Goal: Task Accomplishment & Management: Use online tool/utility

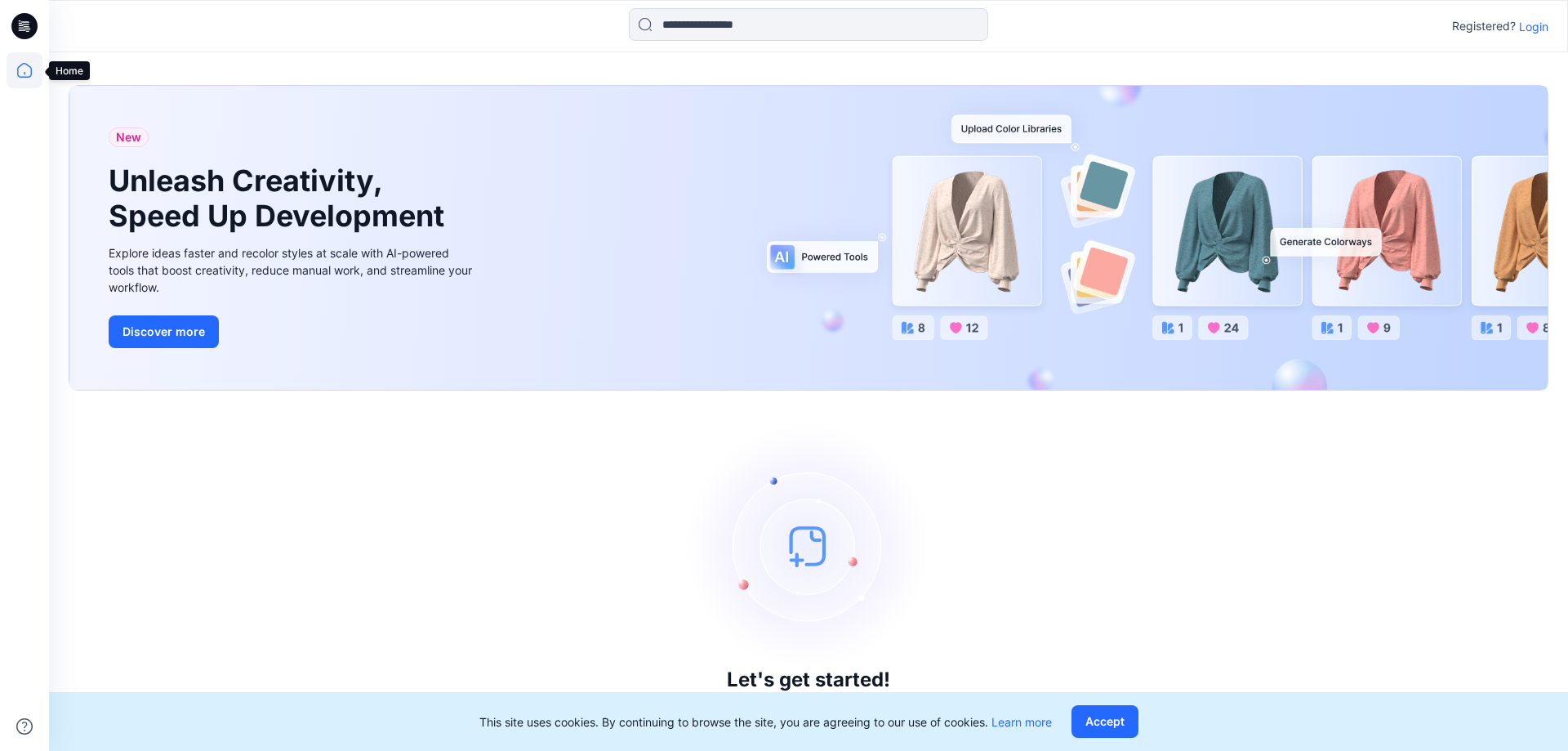
click at [21, 69] on icon at bounding box center [25, 70] width 36 height 36
click at [28, 25] on icon at bounding box center [24, 26] width 26 height 26
click at [1106, 717] on button "Accept" at bounding box center [1104, 721] width 67 height 33
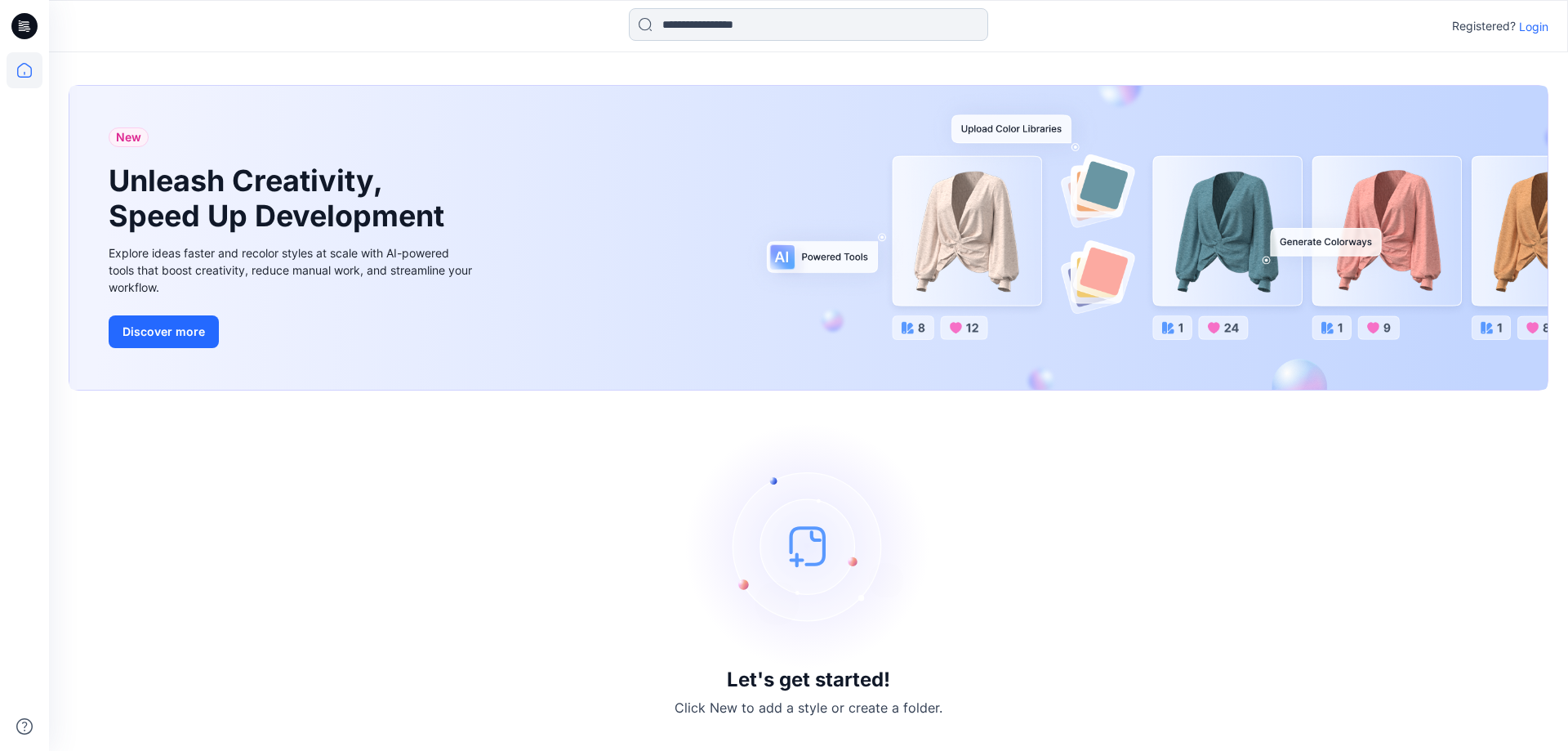
click at [820, 26] on input at bounding box center [808, 24] width 360 height 33
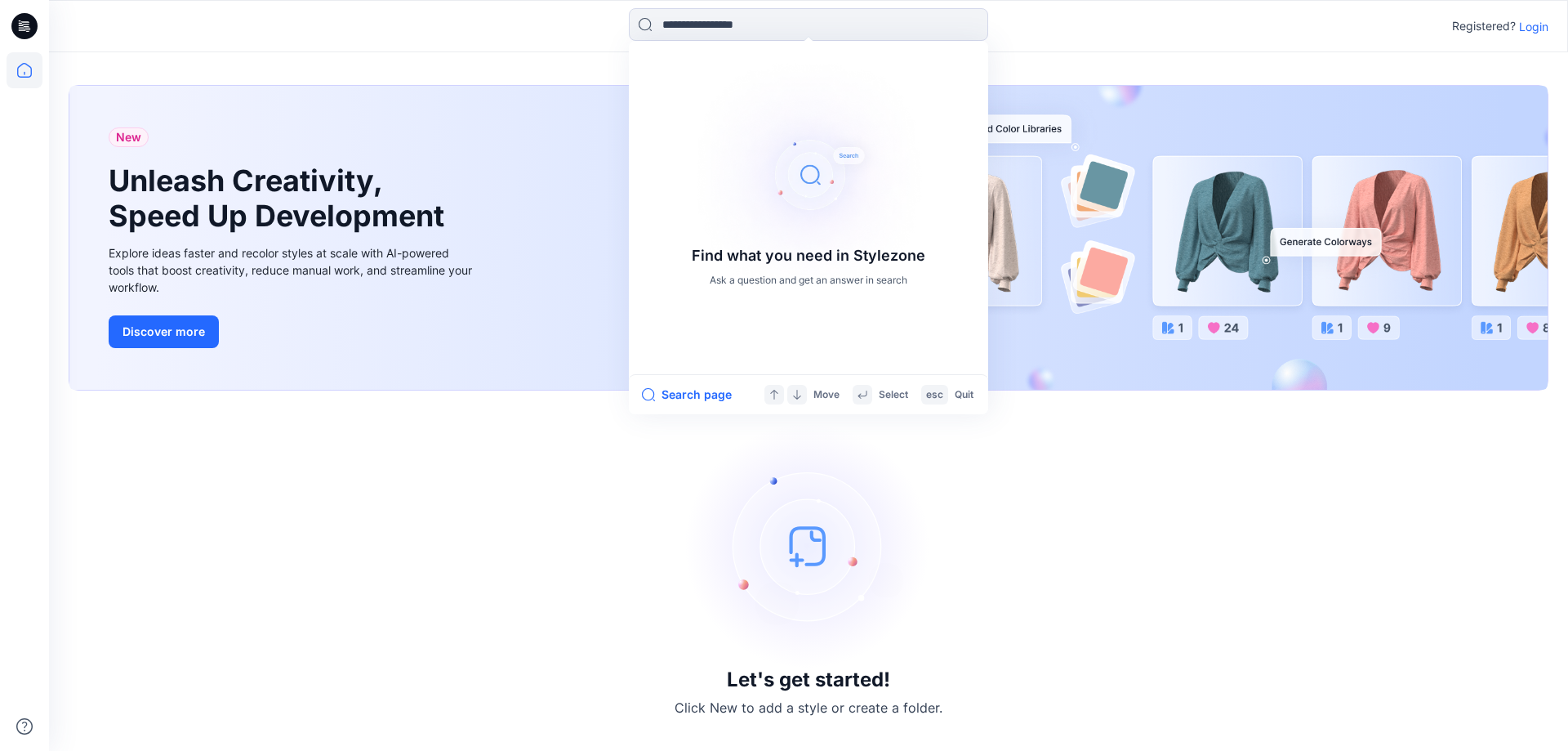
click at [1536, 31] on p "Login" at bounding box center [1533, 26] width 29 height 17
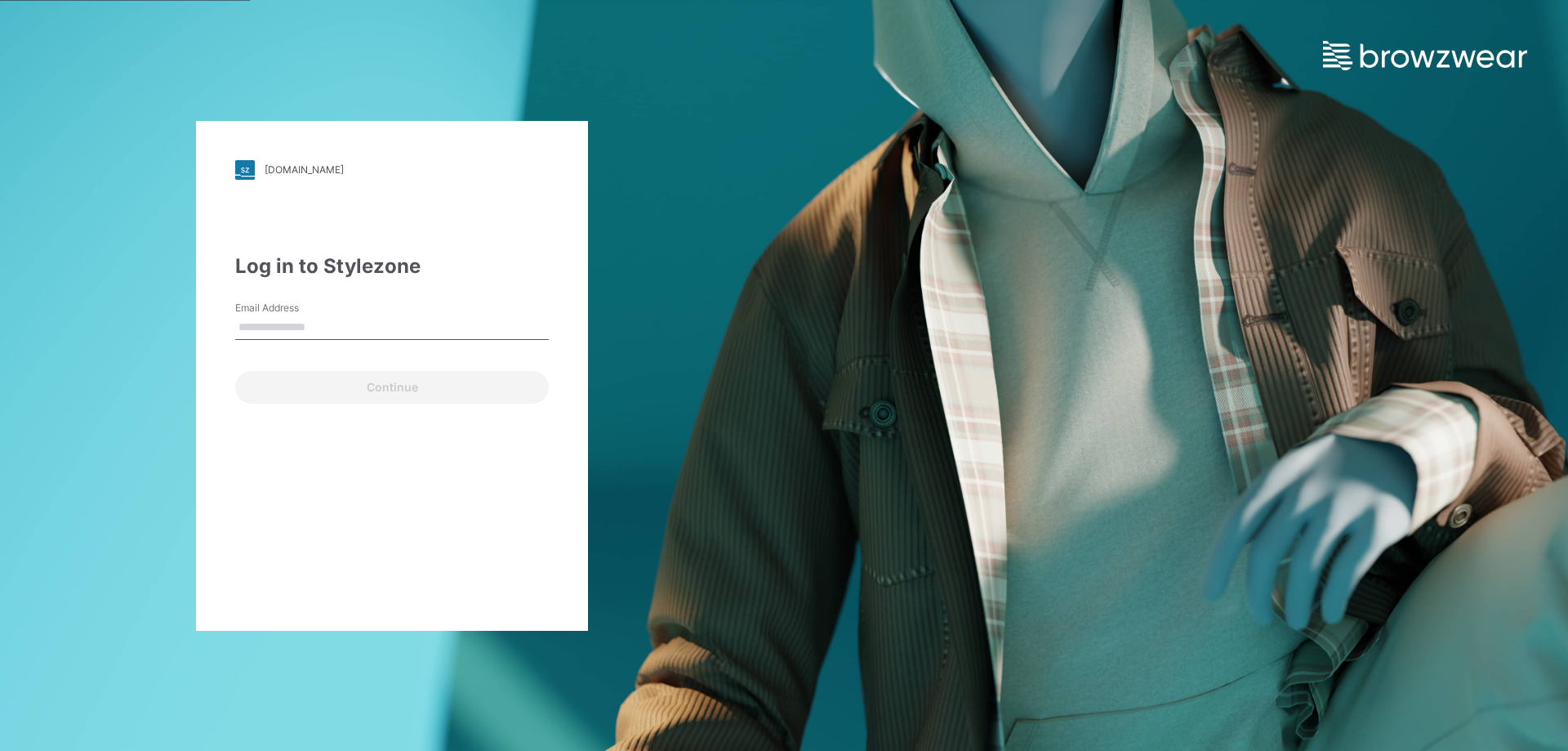
type input "**********"
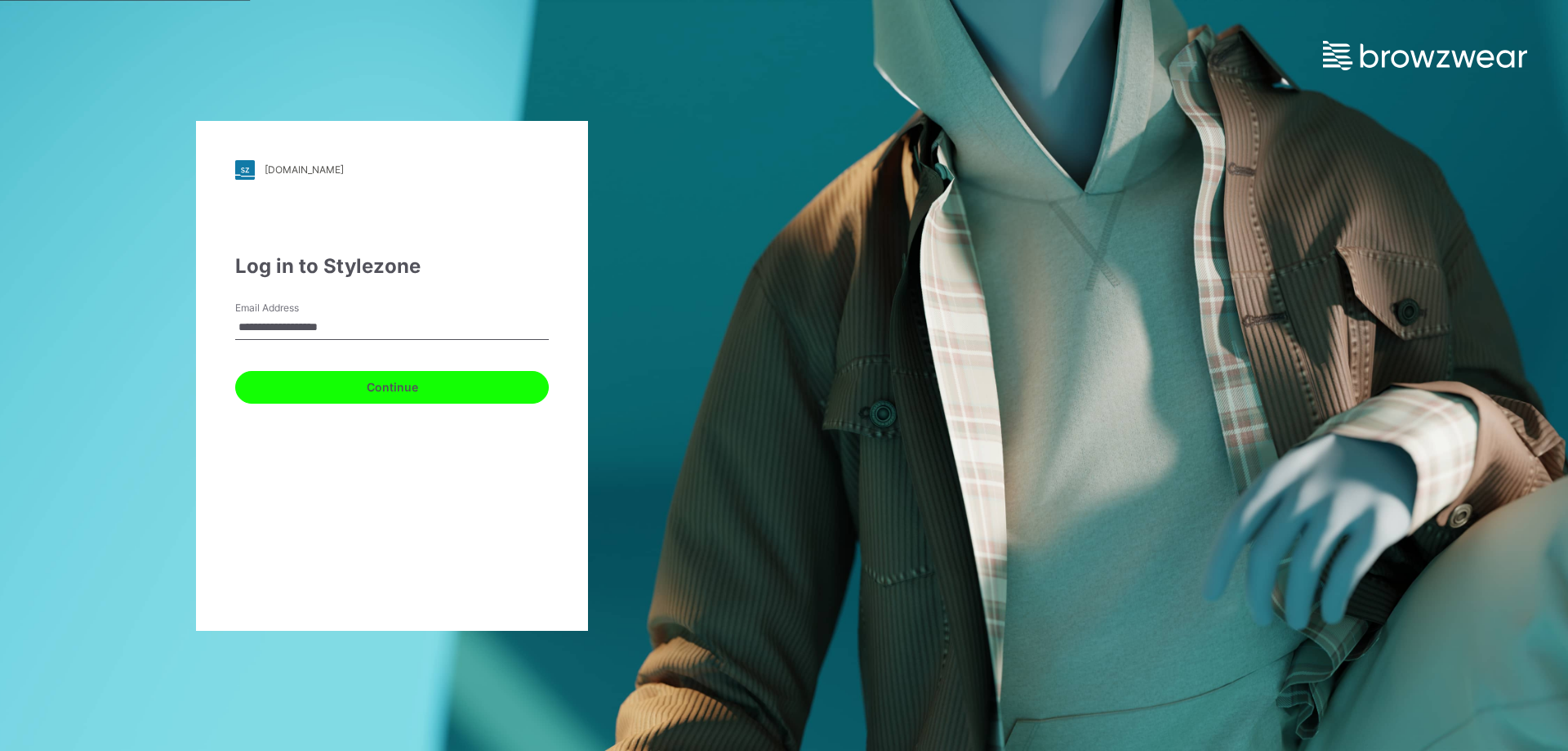
click at [360, 391] on button "Continue" at bounding box center [392, 387] width 314 height 33
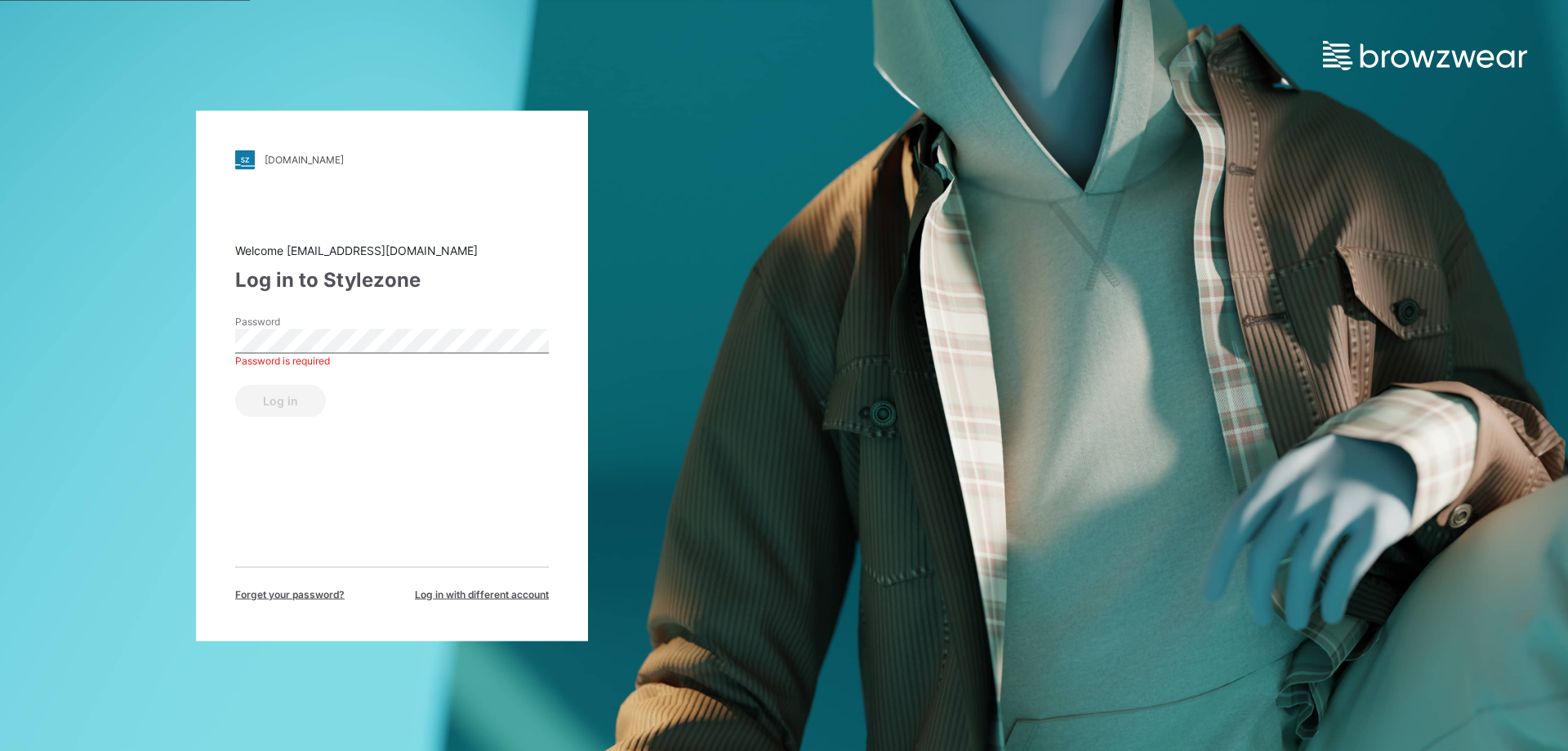
click at [273, 476] on div "Welcome [EMAIL_ADDRESS][DOMAIN_NAME] Log in to Stylezone Password Password is r…" at bounding box center [392, 421] width 314 height 360
click at [296, 409] on button "Log in" at bounding box center [280, 400] width 91 height 33
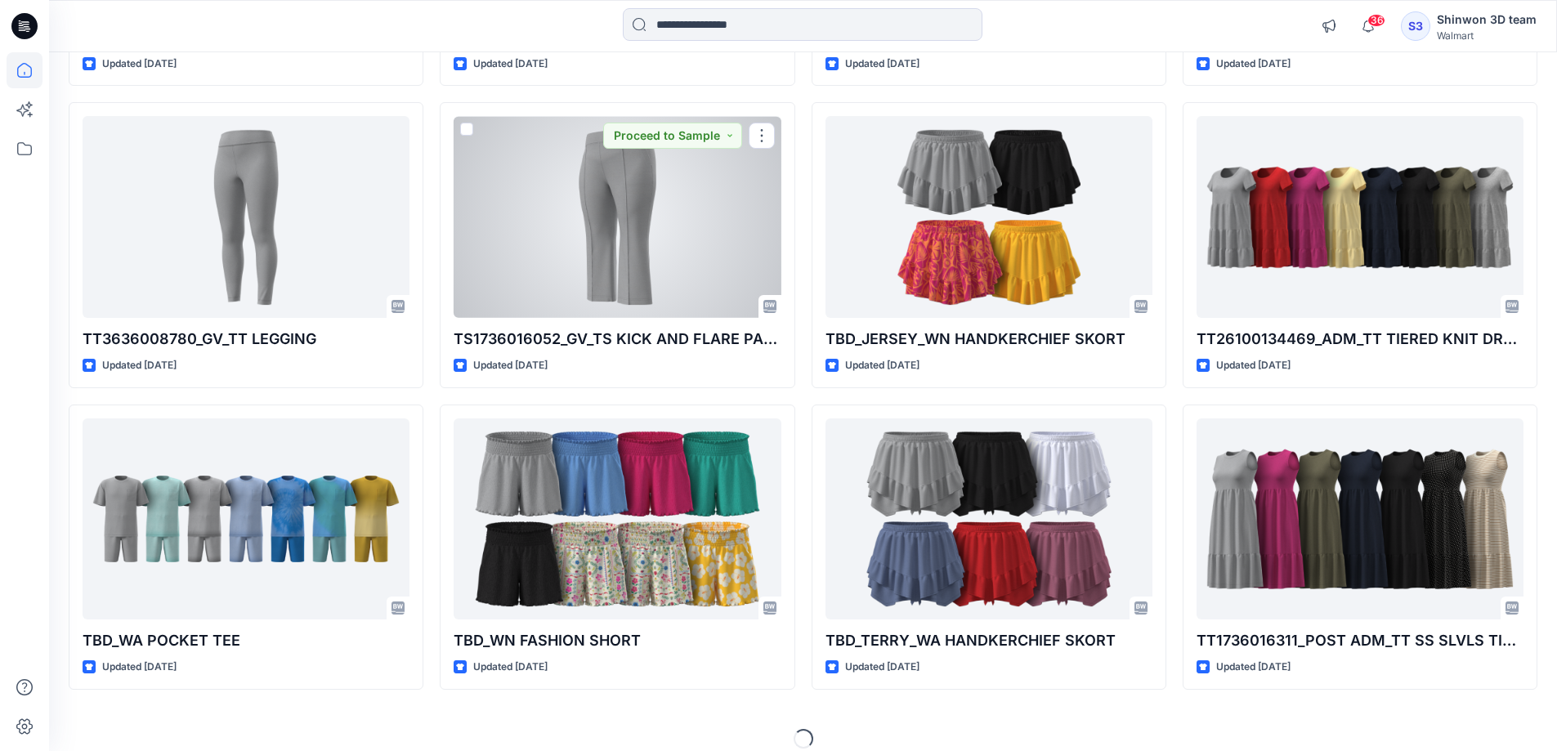
scroll to position [1351, 0]
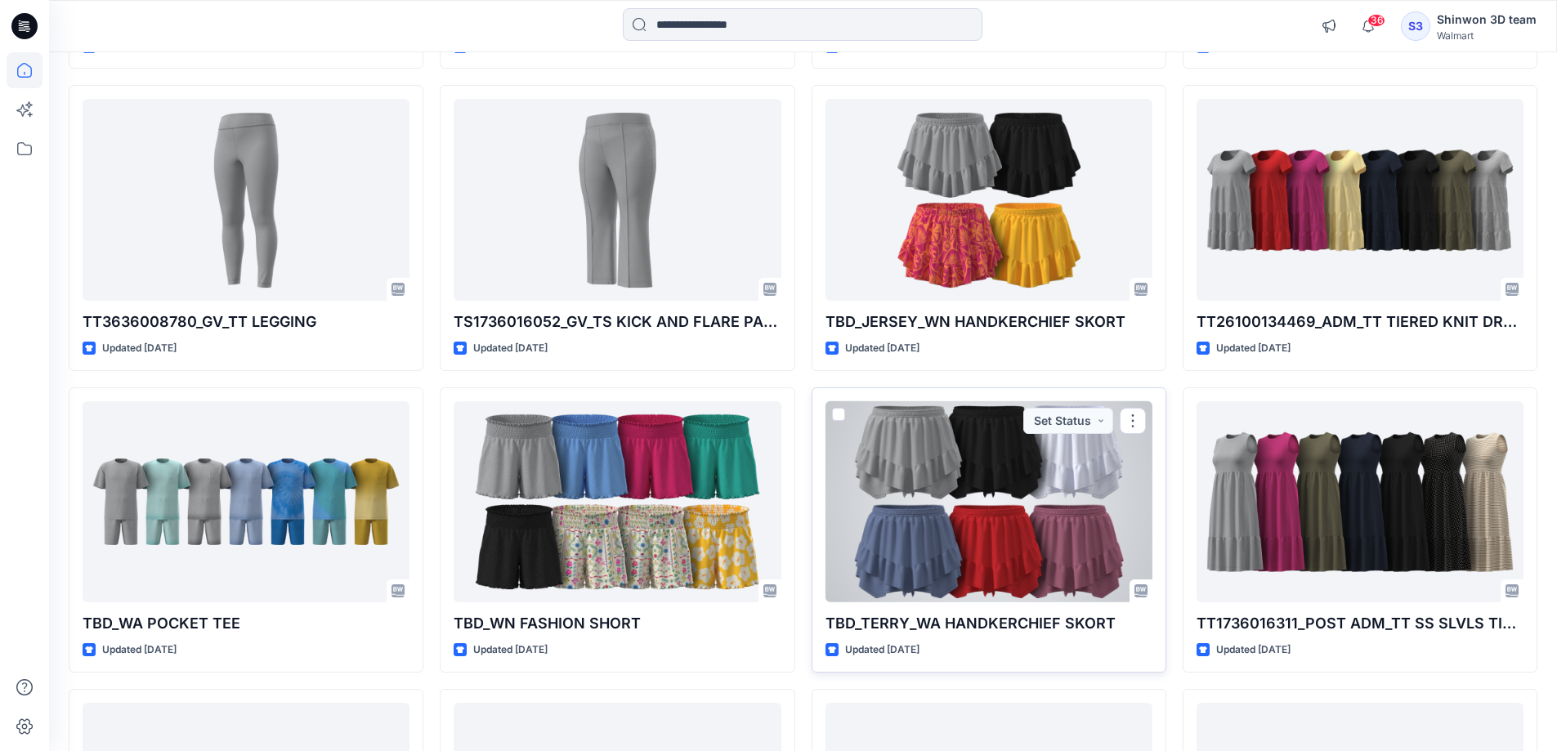
click at [1015, 545] on div at bounding box center [988, 502] width 327 height 202
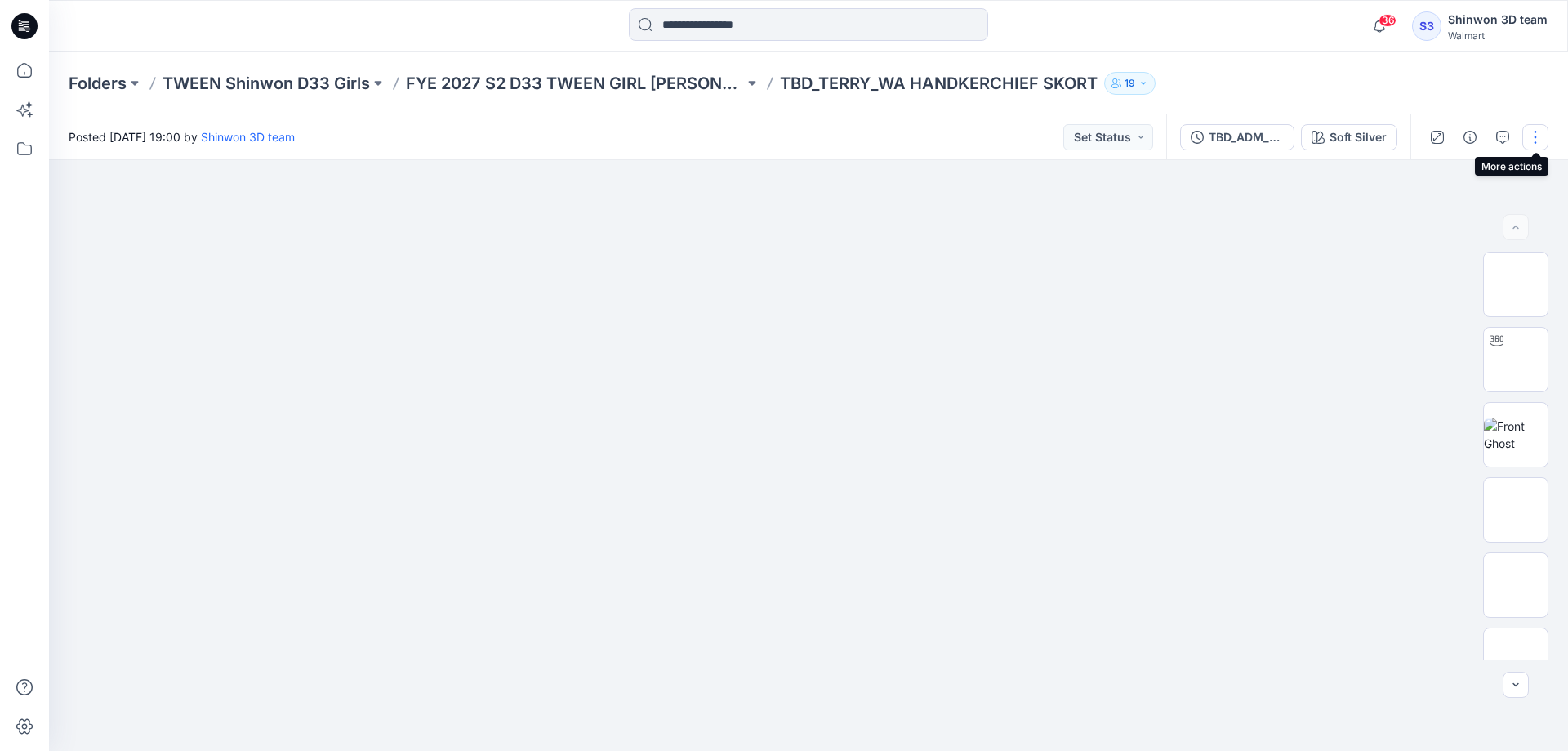
click at [1542, 136] on button "button" at bounding box center [1535, 137] width 26 height 26
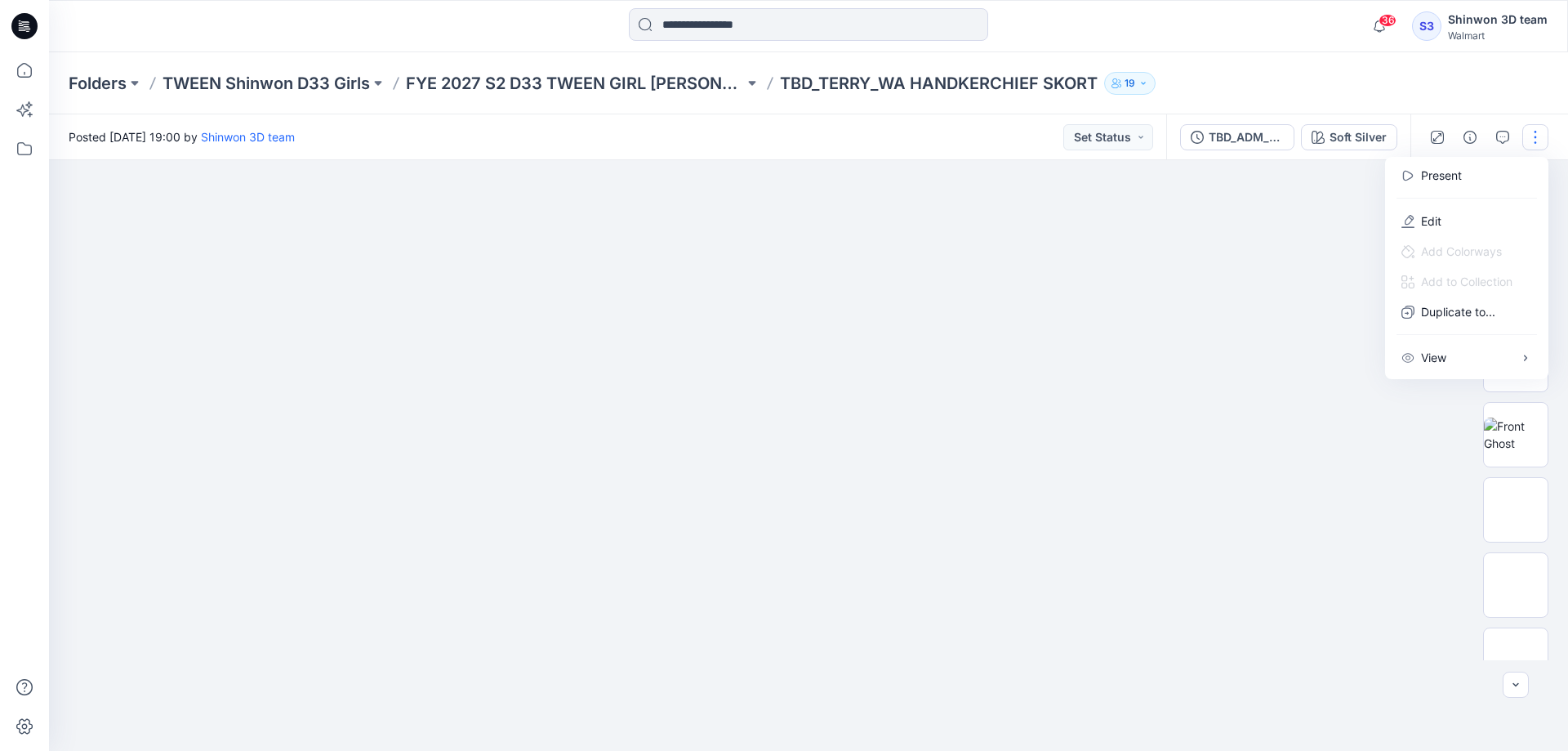
click at [1208, 211] on img at bounding box center [807, 211] width 816 height 0
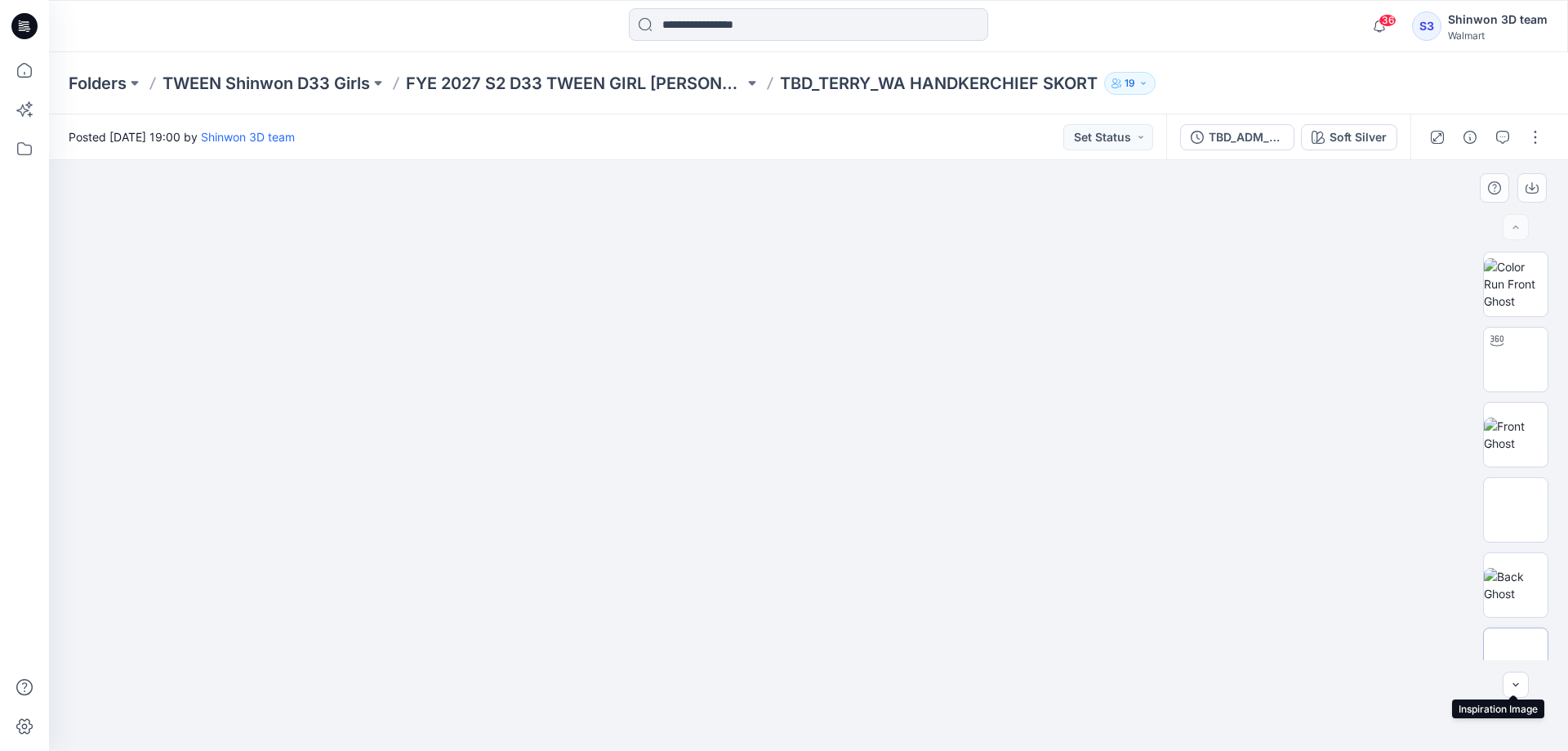
click at [1516, 660] on img at bounding box center [1516, 660] width 0 height 0
click at [1486, 281] on img at bounding box center [1516, 283] width 64 height 51
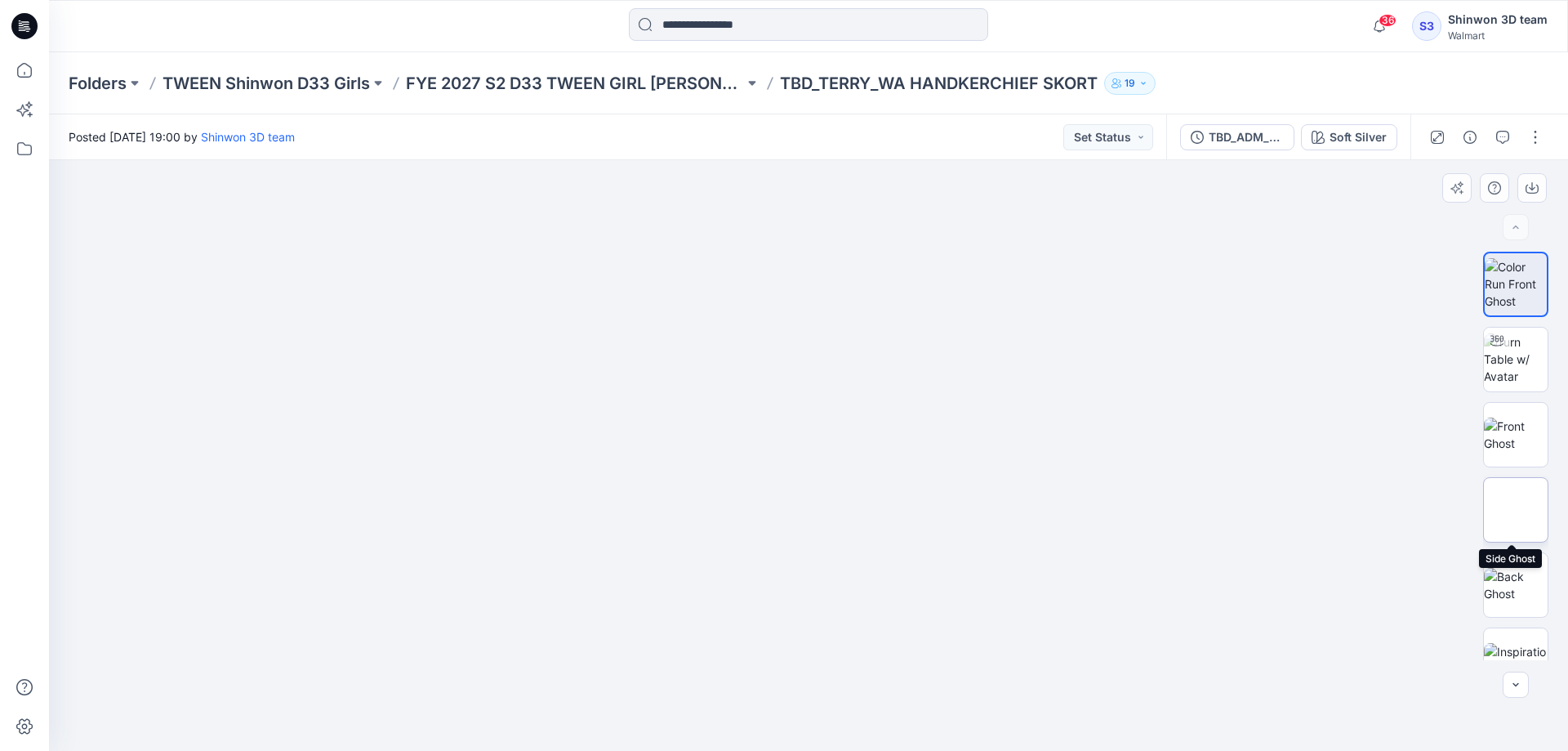
click at [1516, 510] on img at bounding box center [1516, 510] width 0 height 0
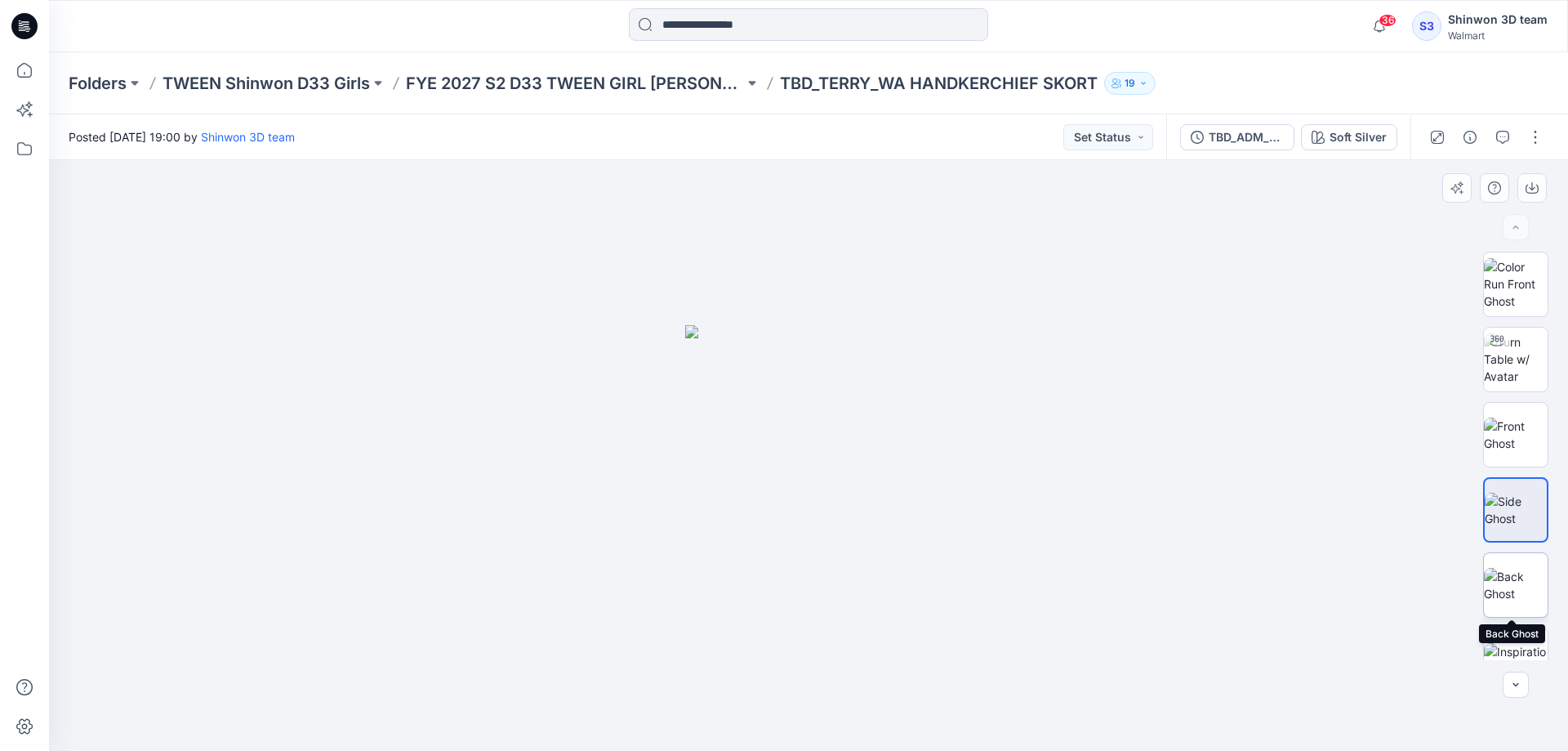
click at [1514, 584] on img at bounding box center [1516, 585] width 64 height 34
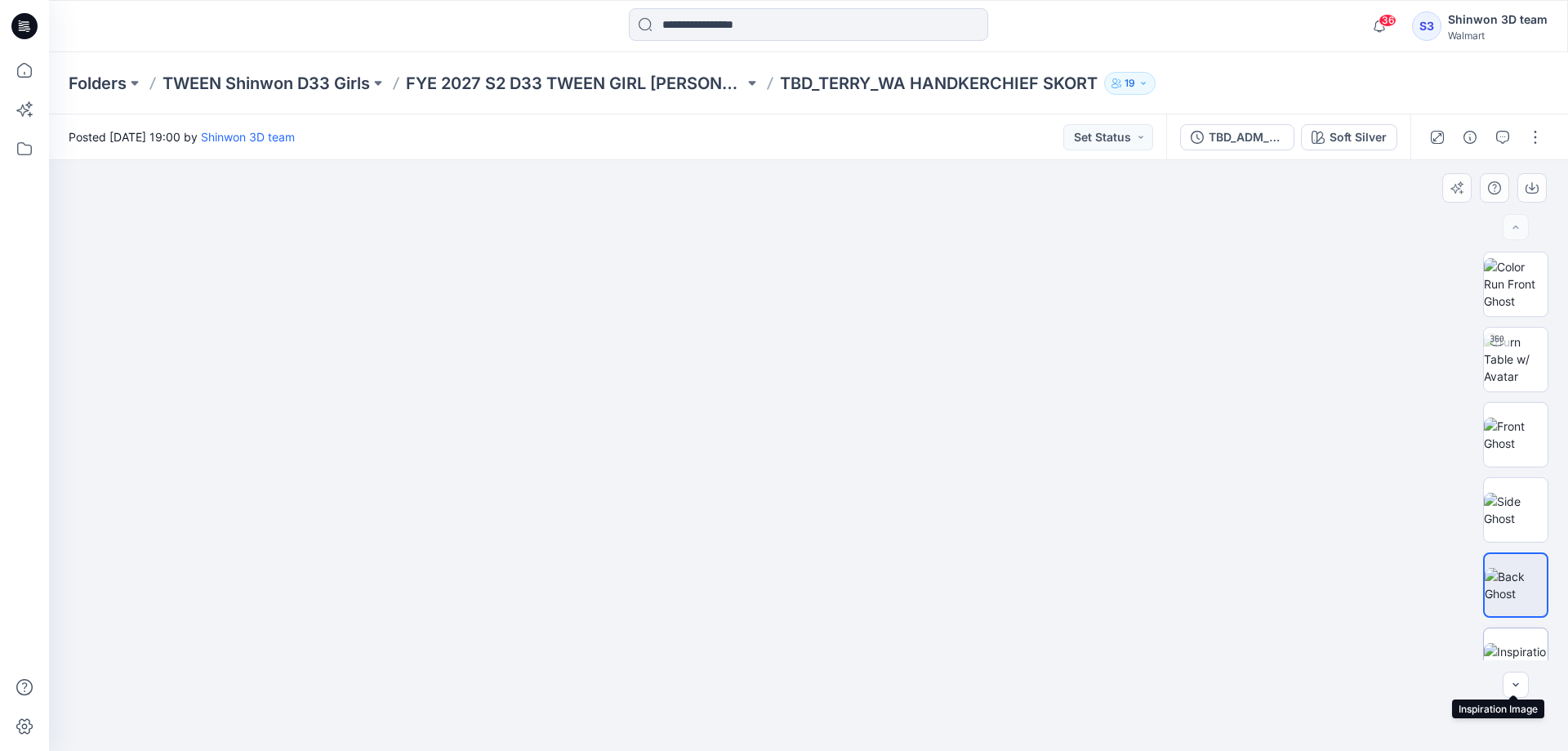
click at [1513, 643] on img at bounding box center [1516, 660] width 64 height 34
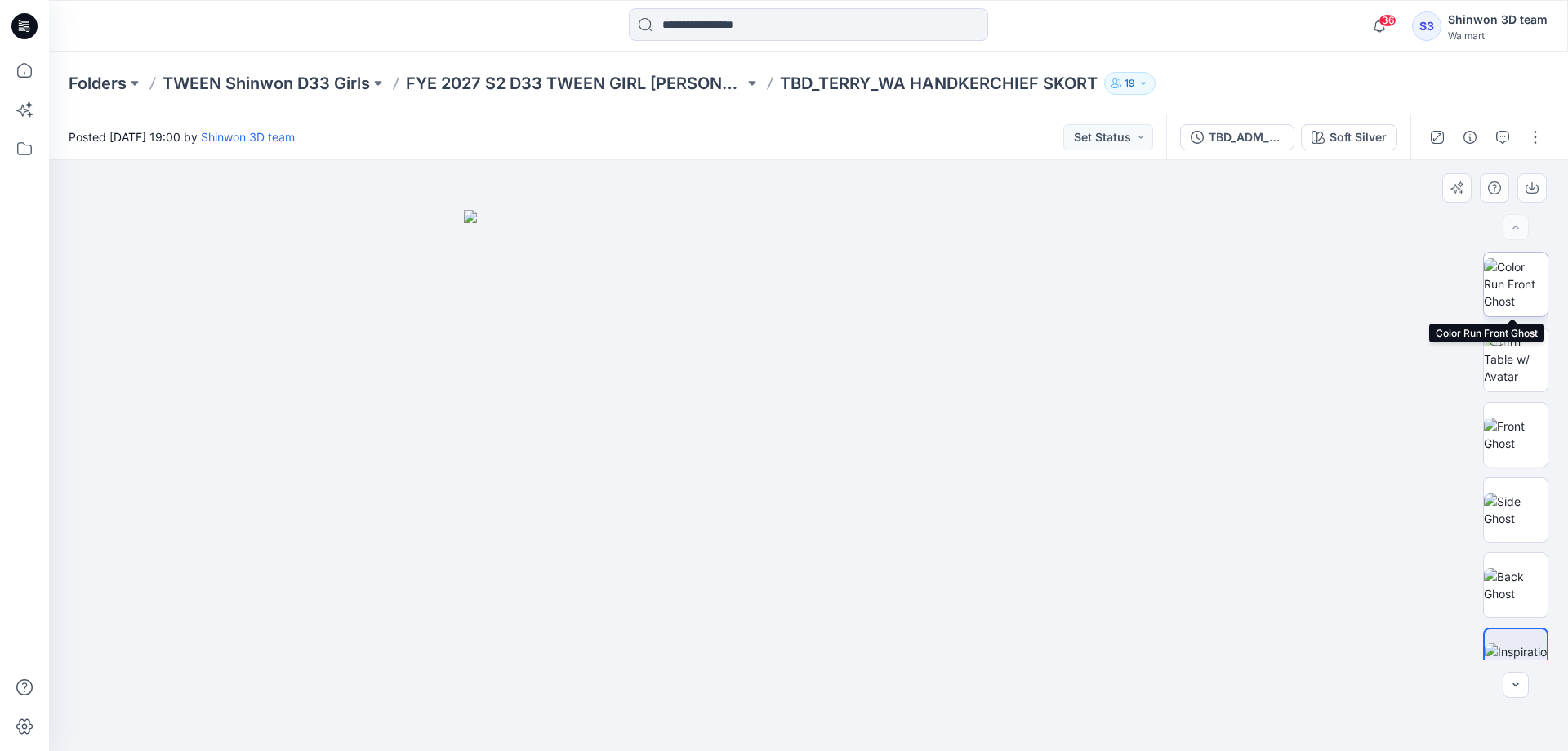
click at [1507, 273] on img at bounding box center [1516, 283] width 64 height 51
click at [1503, 568] on img at bounding box center [1516, 585] width 64 height 34
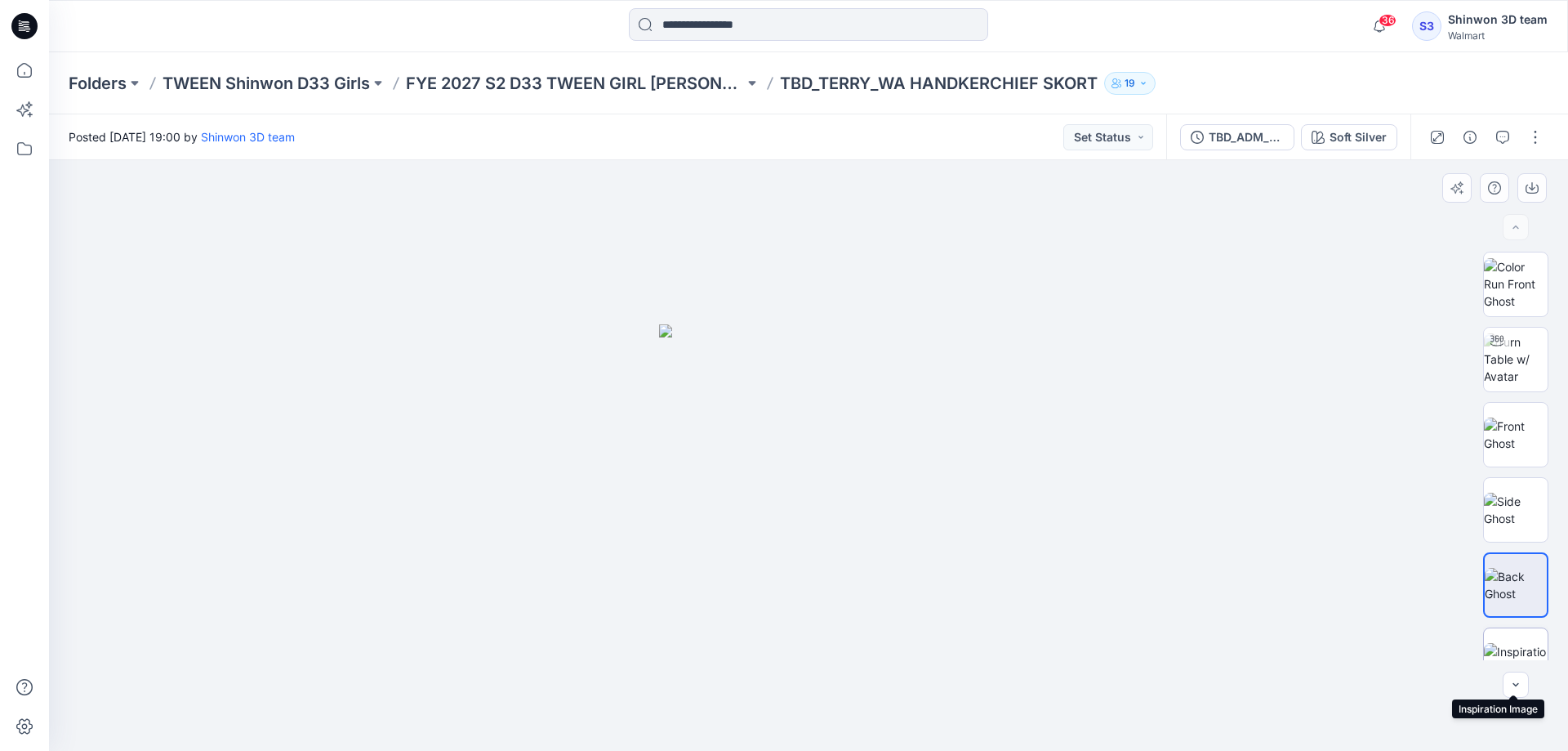
click at [1515, 643] on img at bounding box center [1516, 660] width 64 height 34
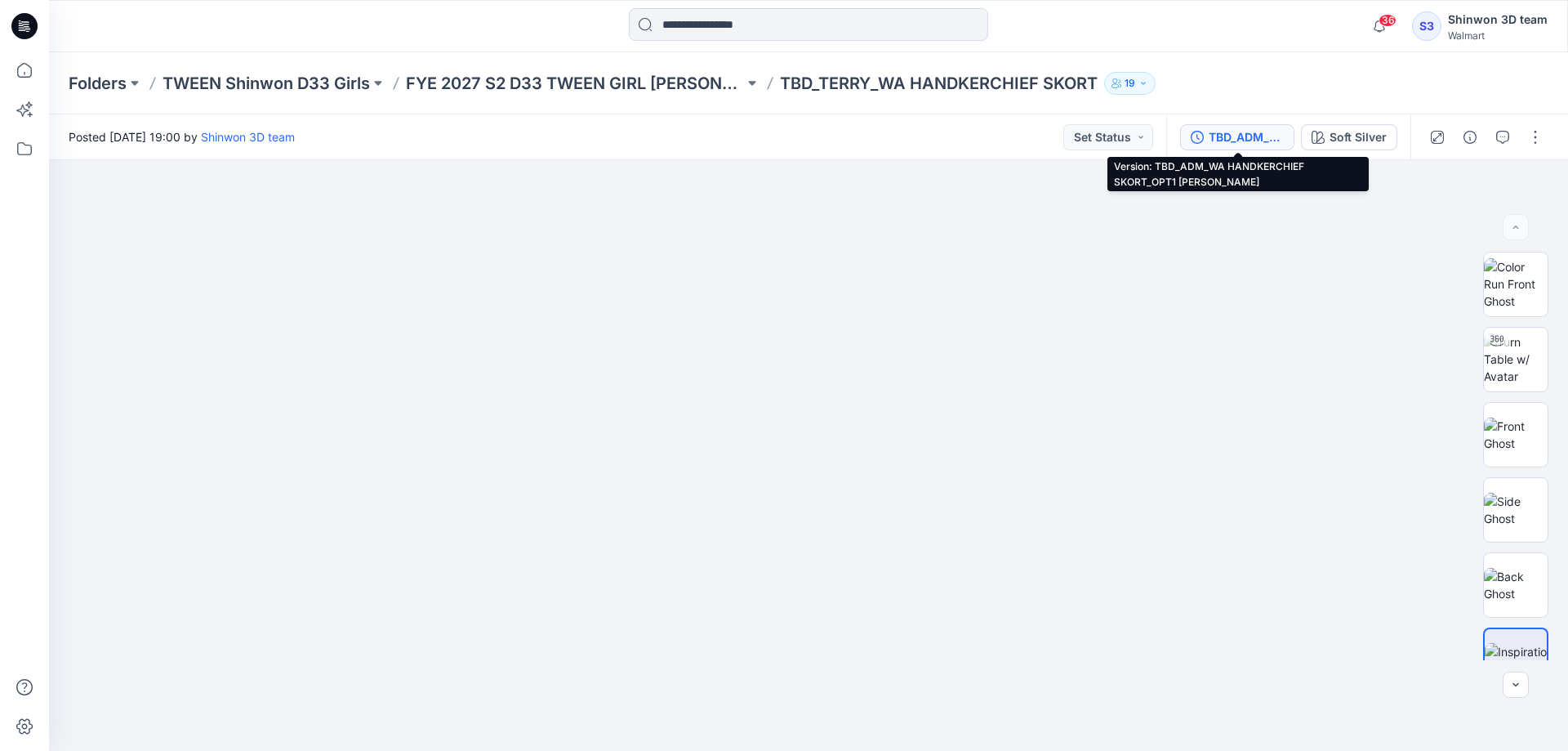
click at [1251, 144] on div "TBD_ADM_WA HANDKERCHIEF SKORT_OPT1 [PERSON_NAME]" at bounding box center [1246, 137] width 75 height 18
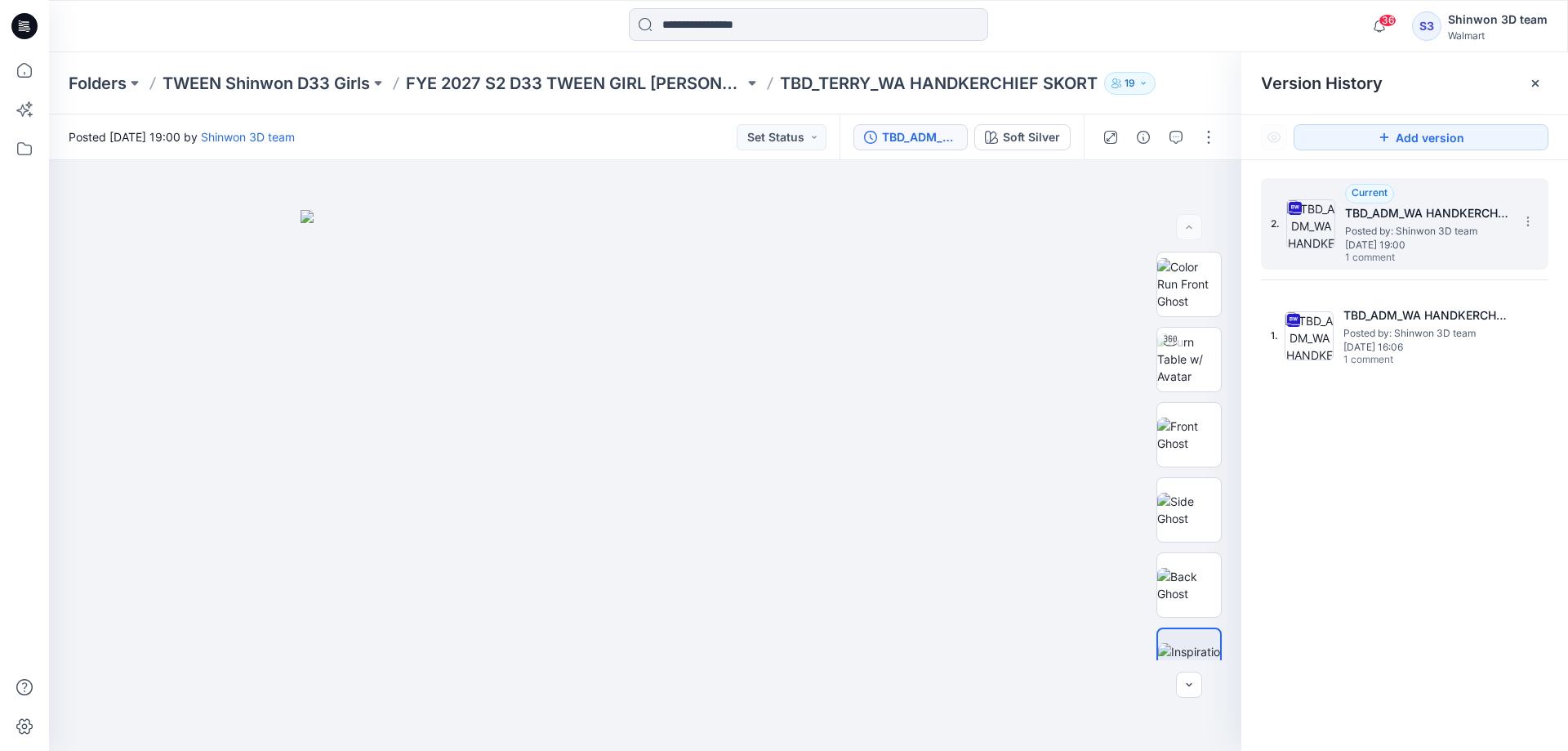
click at [1451, 243] on span "[DATE] 19:00" at bounding box center [1426, 244] width 163 height 11
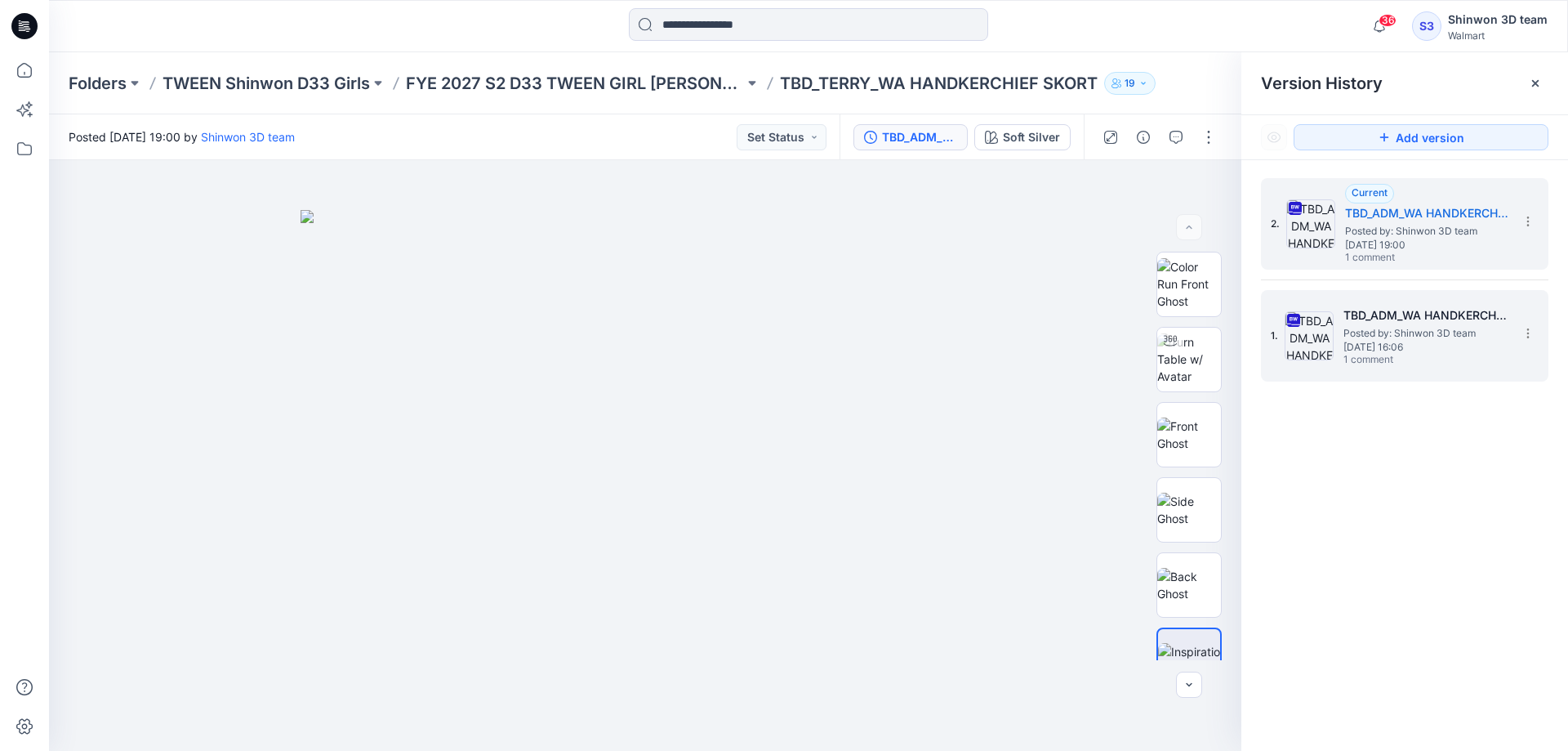
click at [1444, 333] on span "Posted by: Shinwon 3D team" at bounding box center [1424, 333] width 163 height 16
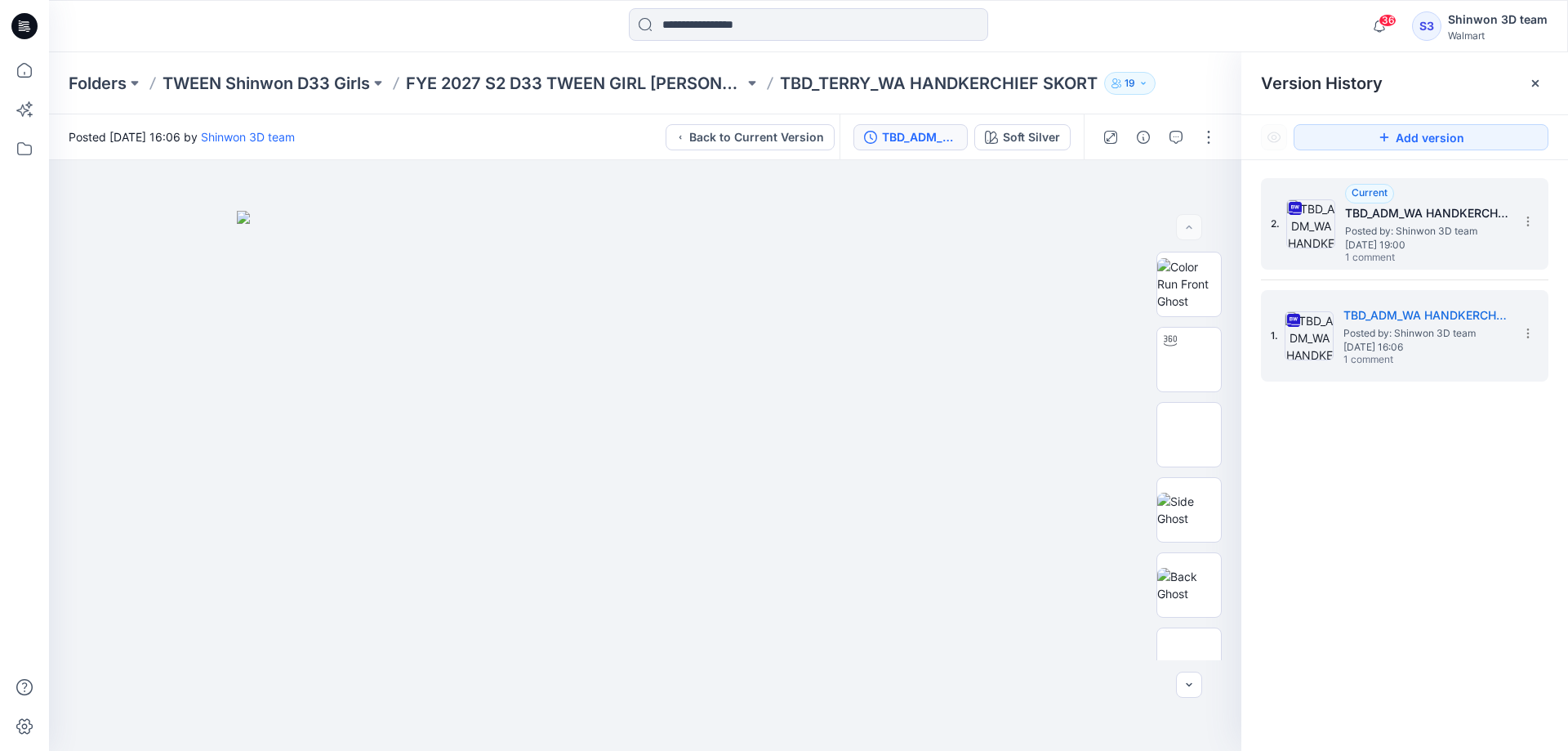
click at [1443, 239] on span "[DATE] 19:00" at bounding box center [1426, 244] width 163 height 11
click at [1482, 353] on div "TBD_ADM_WA HANDKERCHIEF SKORT_OPT1 [PERSON_NAME] Posted by: Shinwon 3D team [DA…" at bounding box center [1424, 336] width 163 height 61
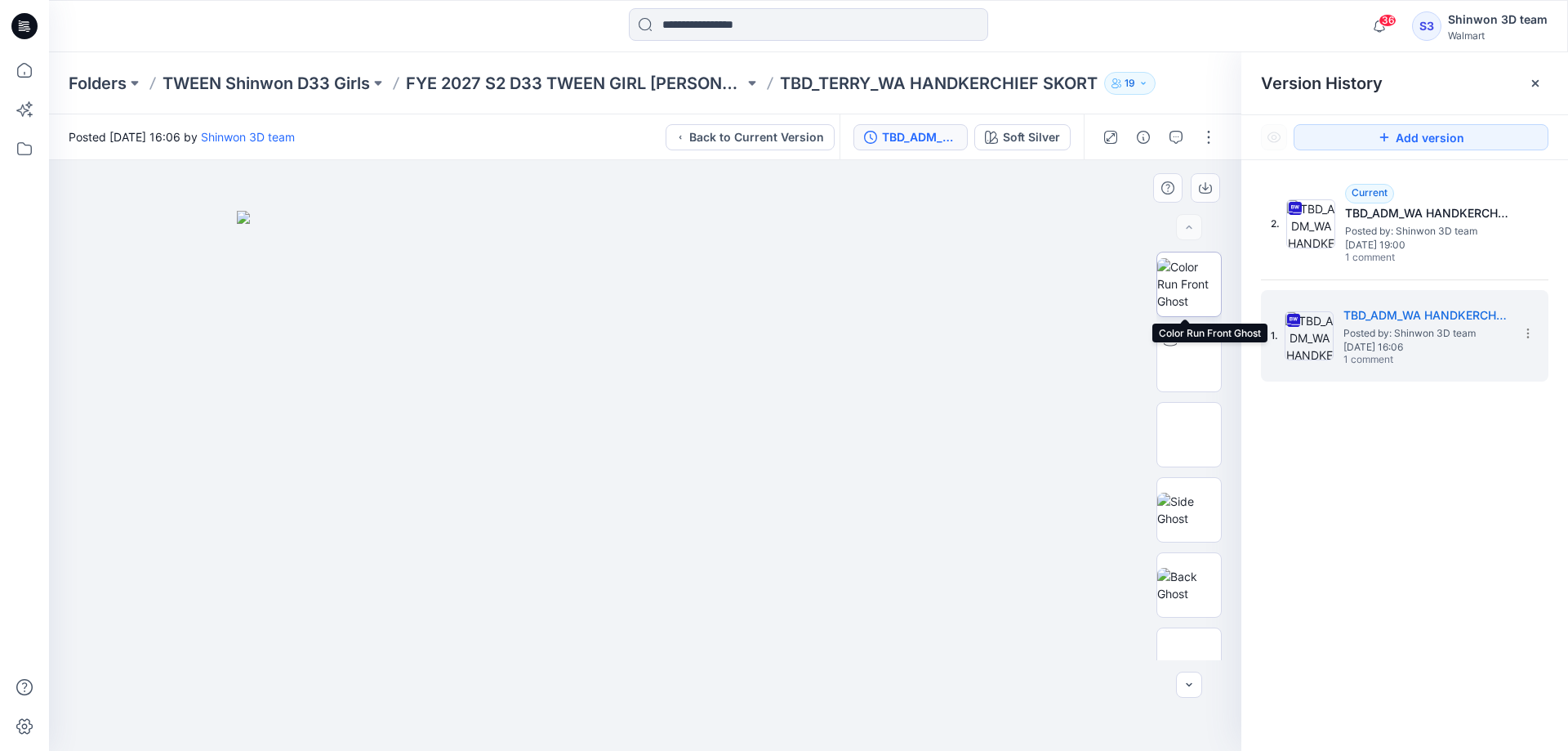
click at [1198, 264] on img at bounding box center [1189, 283] width 64 height 51
click at [1189, 360] on img at bounding box center [1189, 360] width 0 height 0
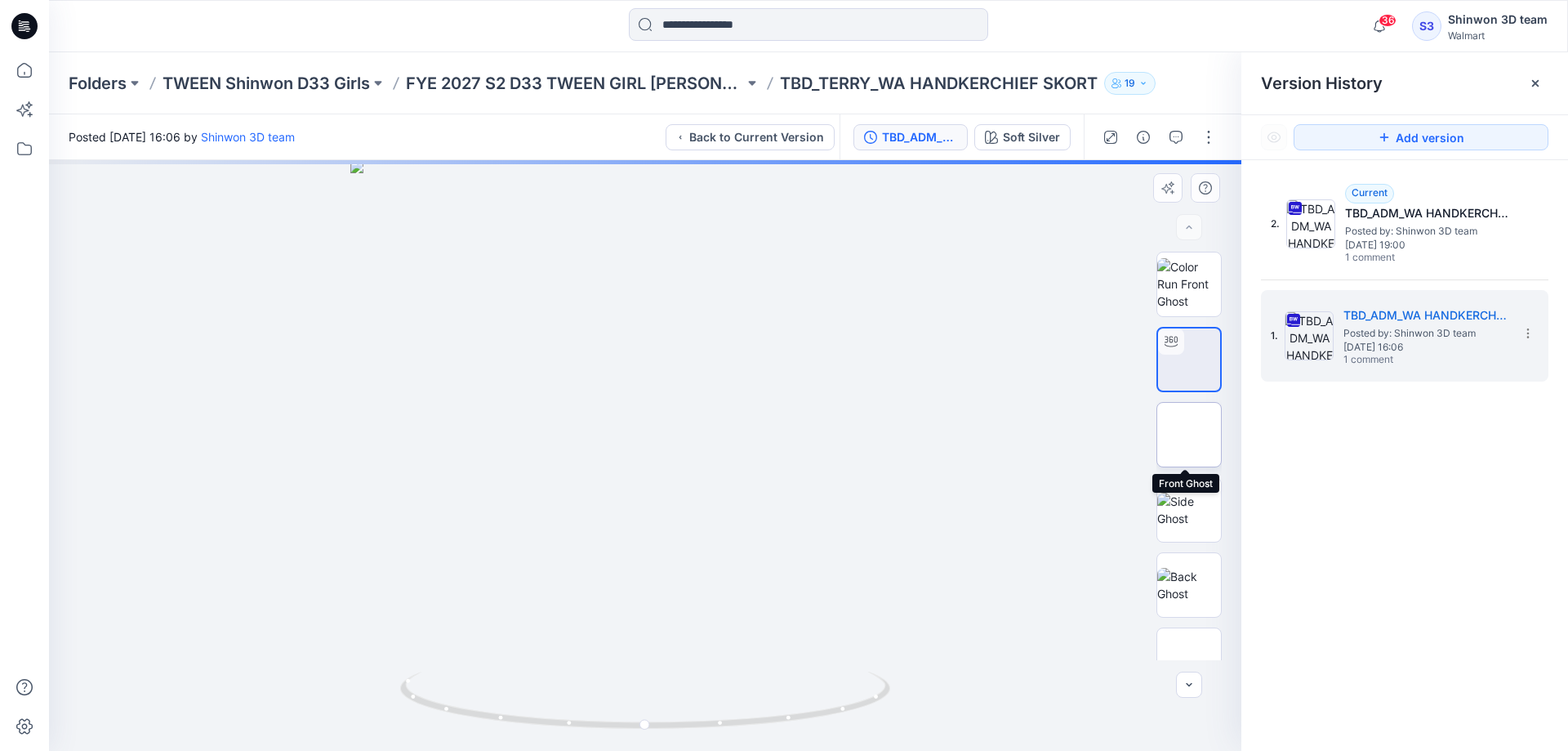
click at [1189, 435] on img at bounding box center [1189, 435] width 0 height 0
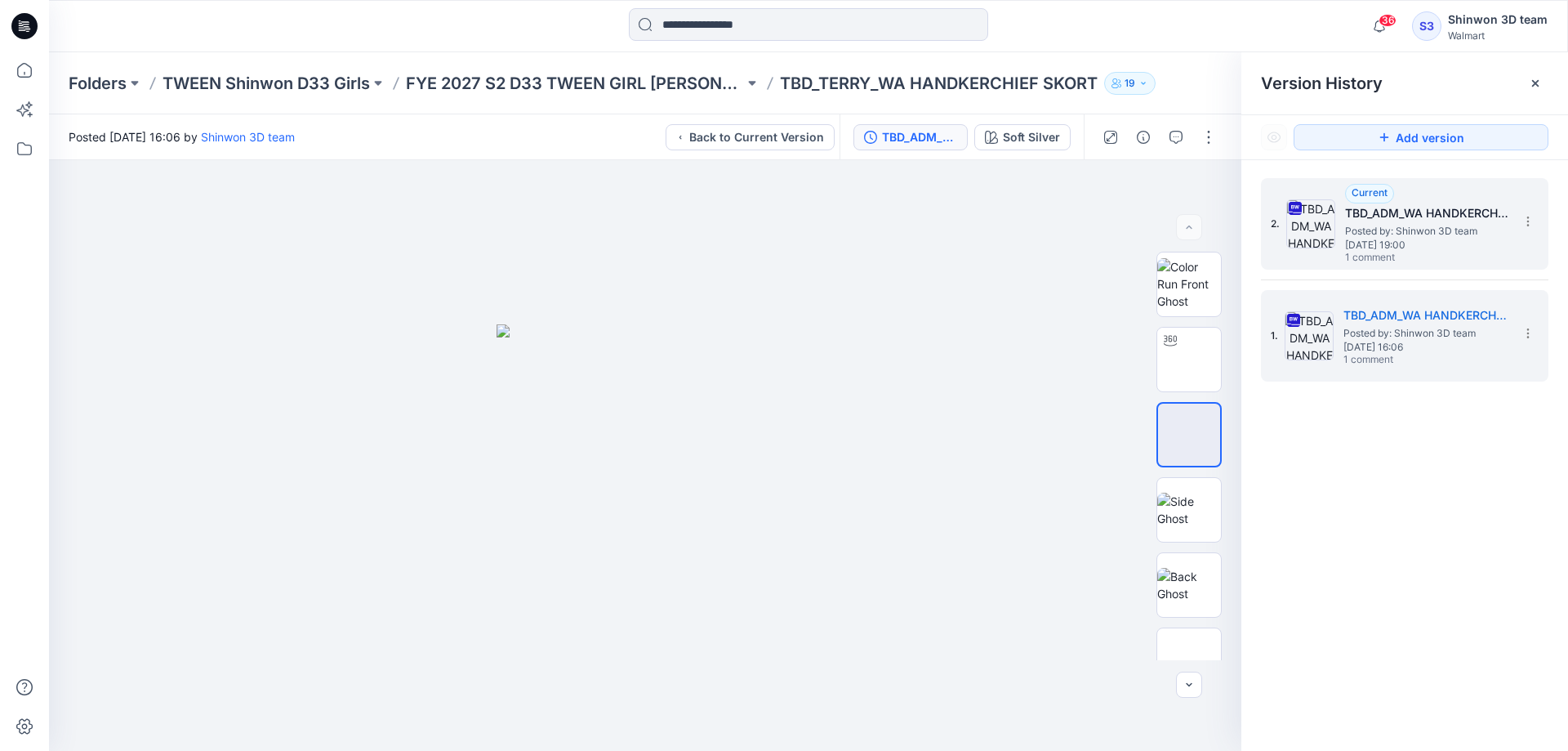
click at [1442, 229] on span "Posted by: Shinwon 3D team" at bounding box center [1426, 231] width 163 height 16
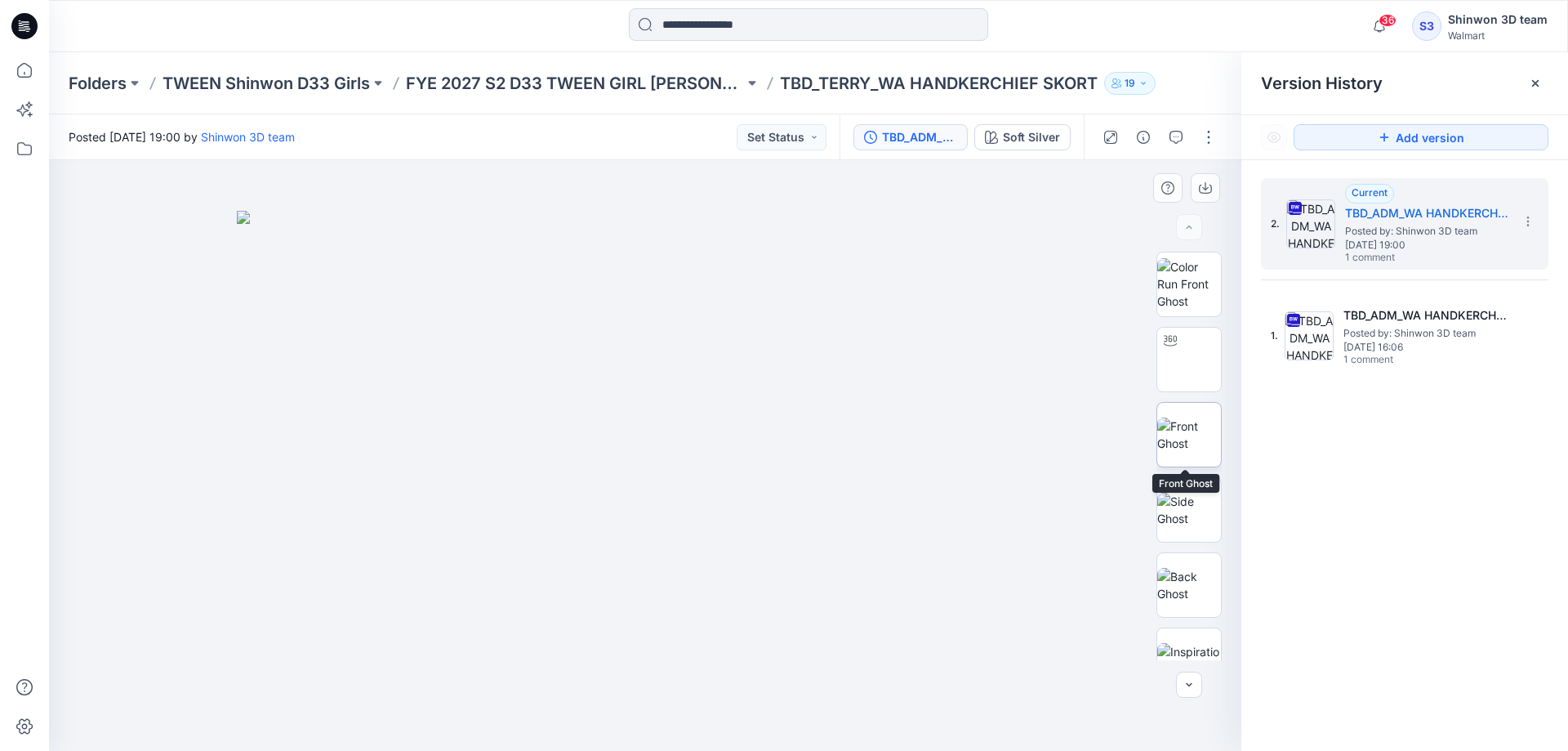
click at [1187, 418] on img at bounding box center [1189, 435] width 64 height 34
click at [1174, 524] on img at bounding box center [1189, 510] width 64 height 34
click at [1185, 593] on img at bounding box center [1189, 585] width 64 height 34
click at [1196, 422] on img at bounding box center [1189, 435] width 64 height 34
click at [1195, 424] on img at bounding box center [1189, 435] width 62 height 34
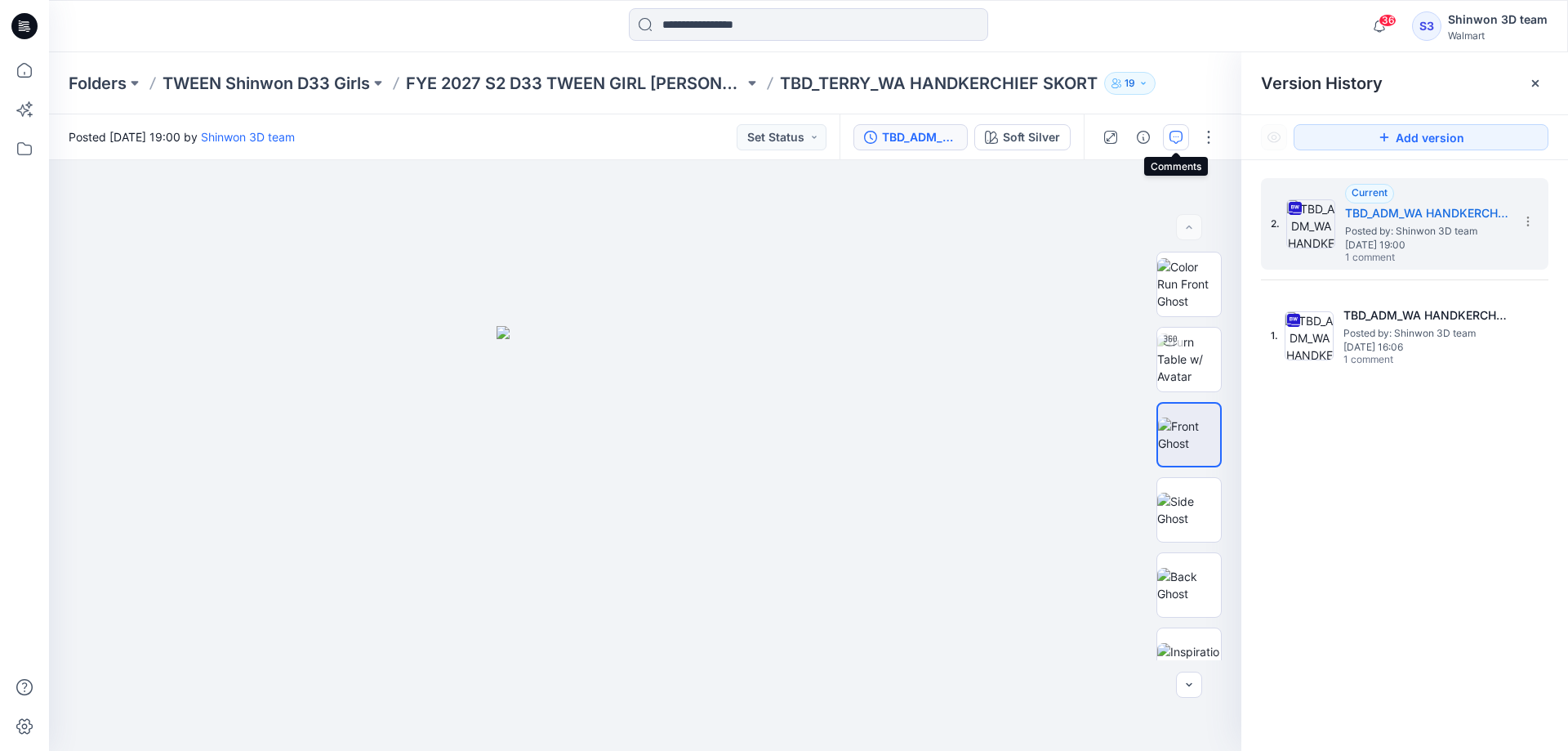
click at [1177, 138] on icon "button" at bounding box center [1175, 137] width 13 height 13
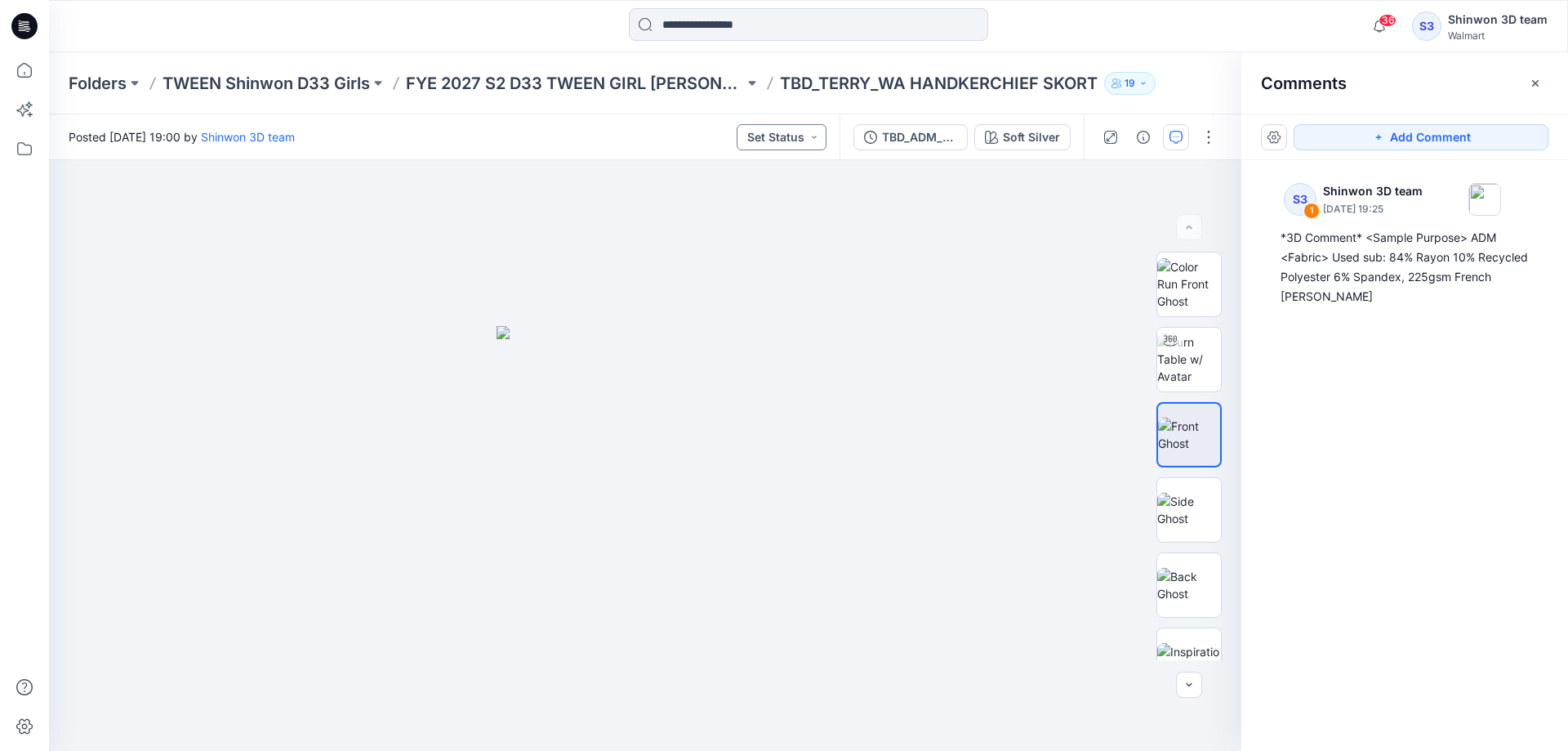
click at [754, 145] on button "Set Status" at bounding box center [782, 137] width 90 height 26
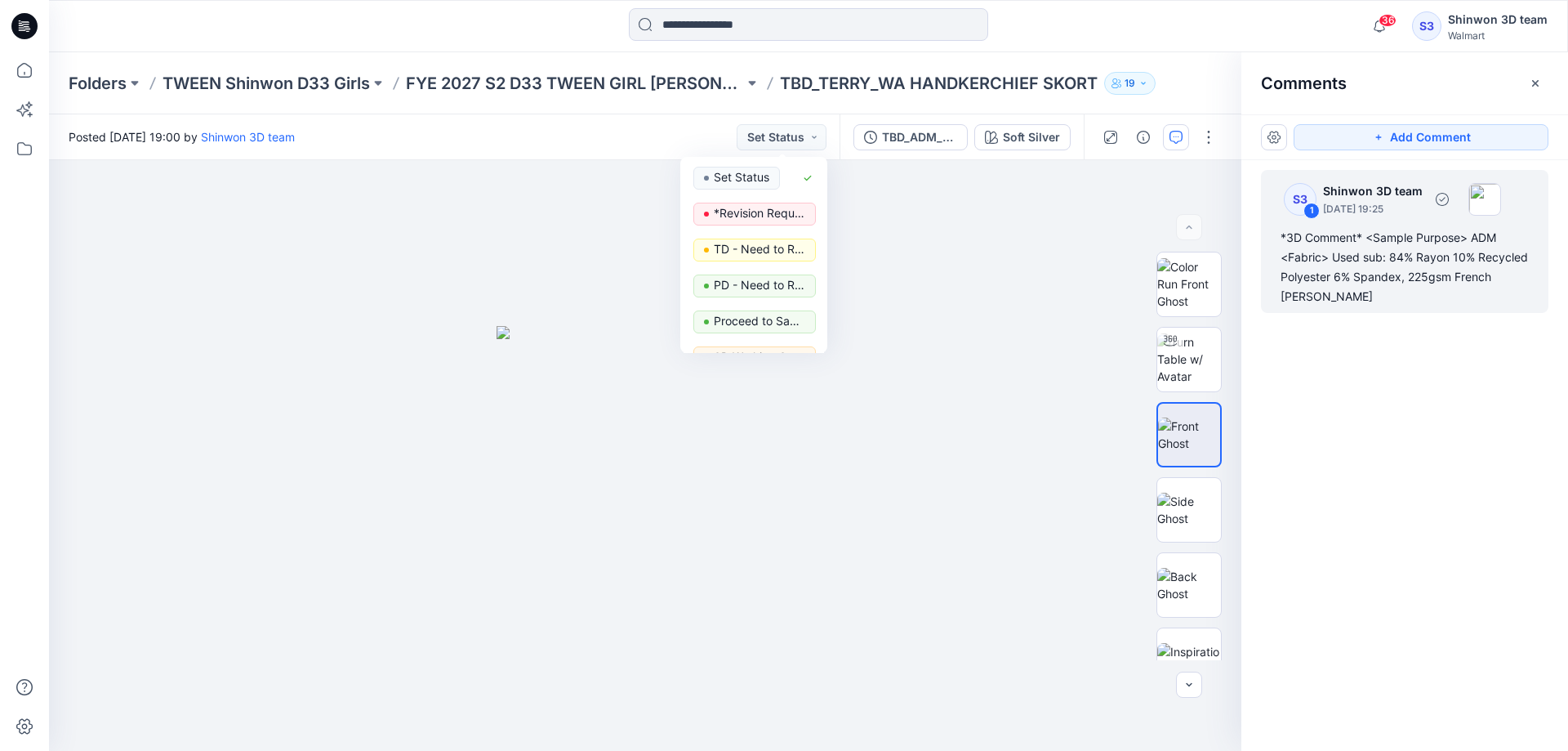
click at [1504, 270] on div "*3D Comment* <Sample Purpose> ADM <Fabric> Used sub: 84% Rayon 10% Recycled Pol…" at bounding box center [1405, 267] width 248 height 78
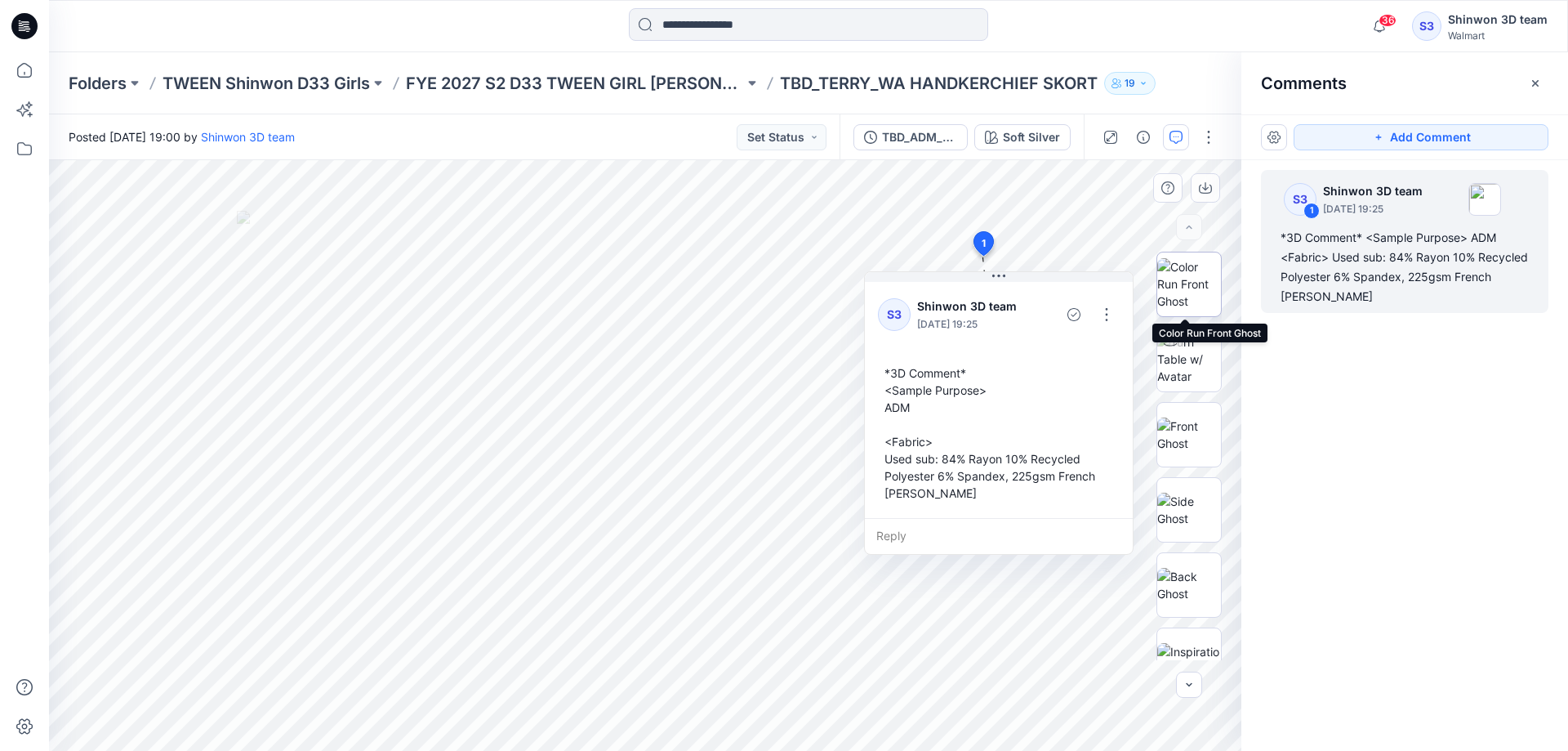
click at [1178, 275] on img at bounding box center [1189, 283] width 64 height 51
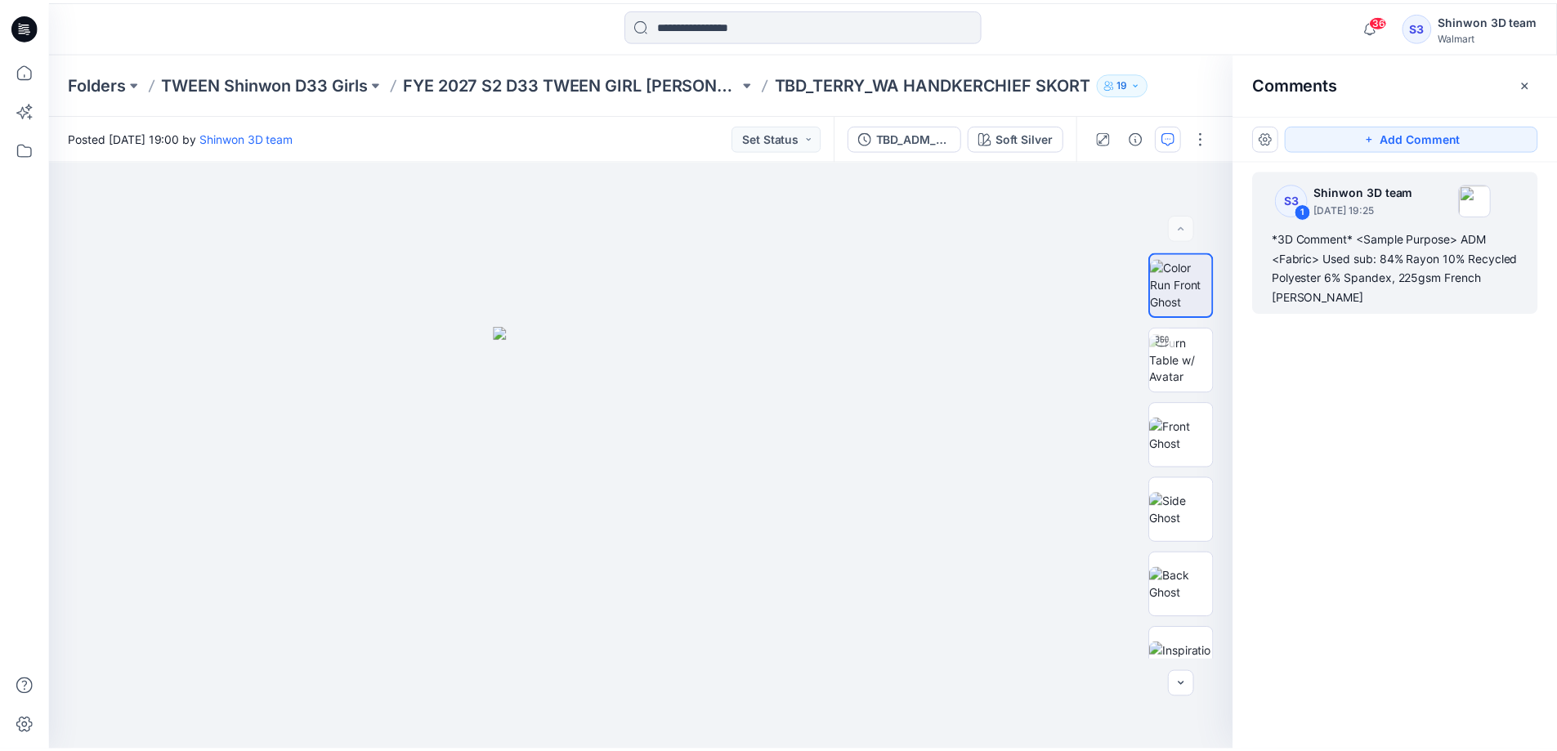
scroll to position [1351, 0]
